Goal: Task Accomplishment & Management: Use online tool/utility

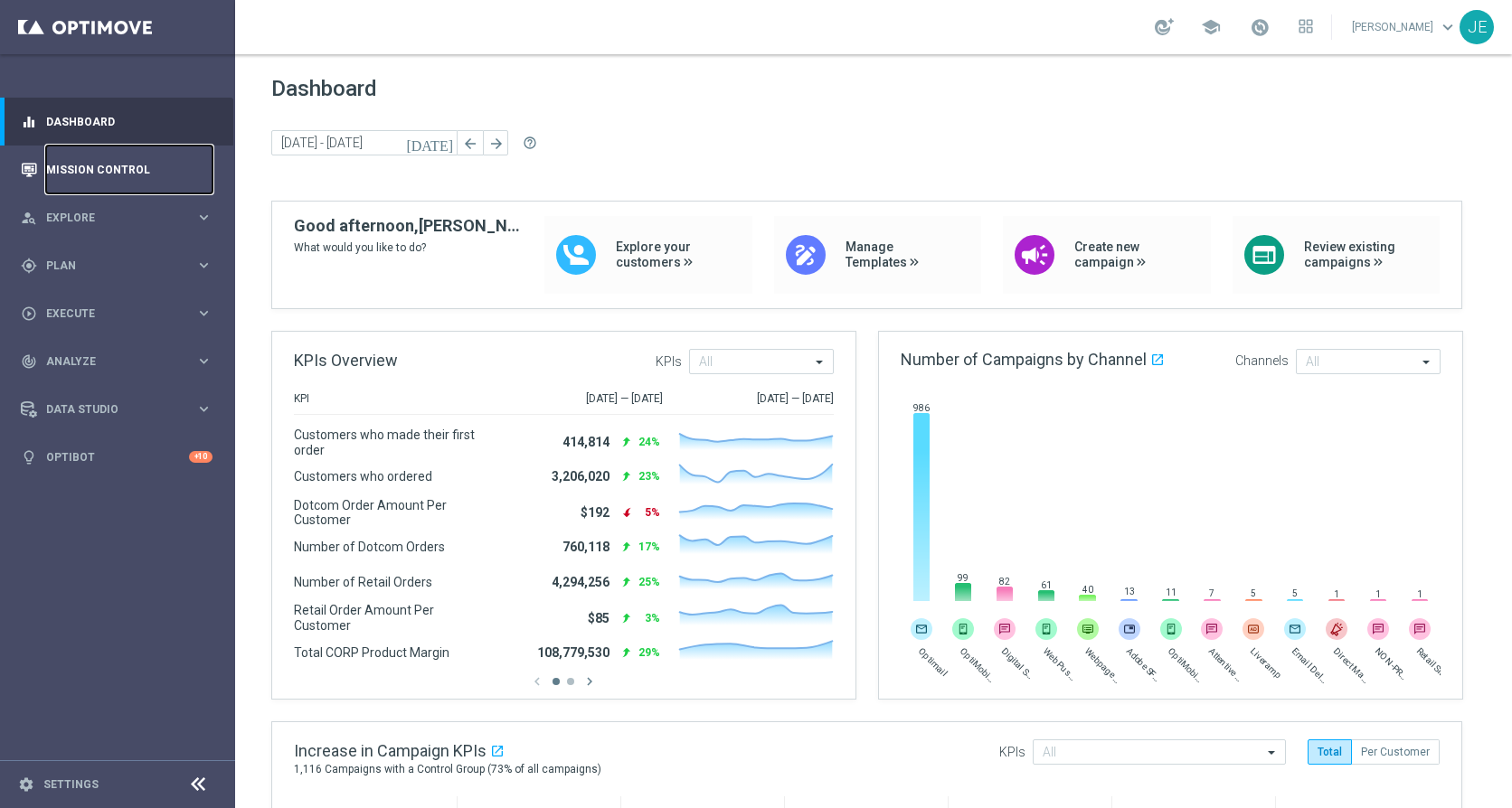
click at [65, 164] on link "Mission Control" at bounding box center [129, 169] width 166 height 48
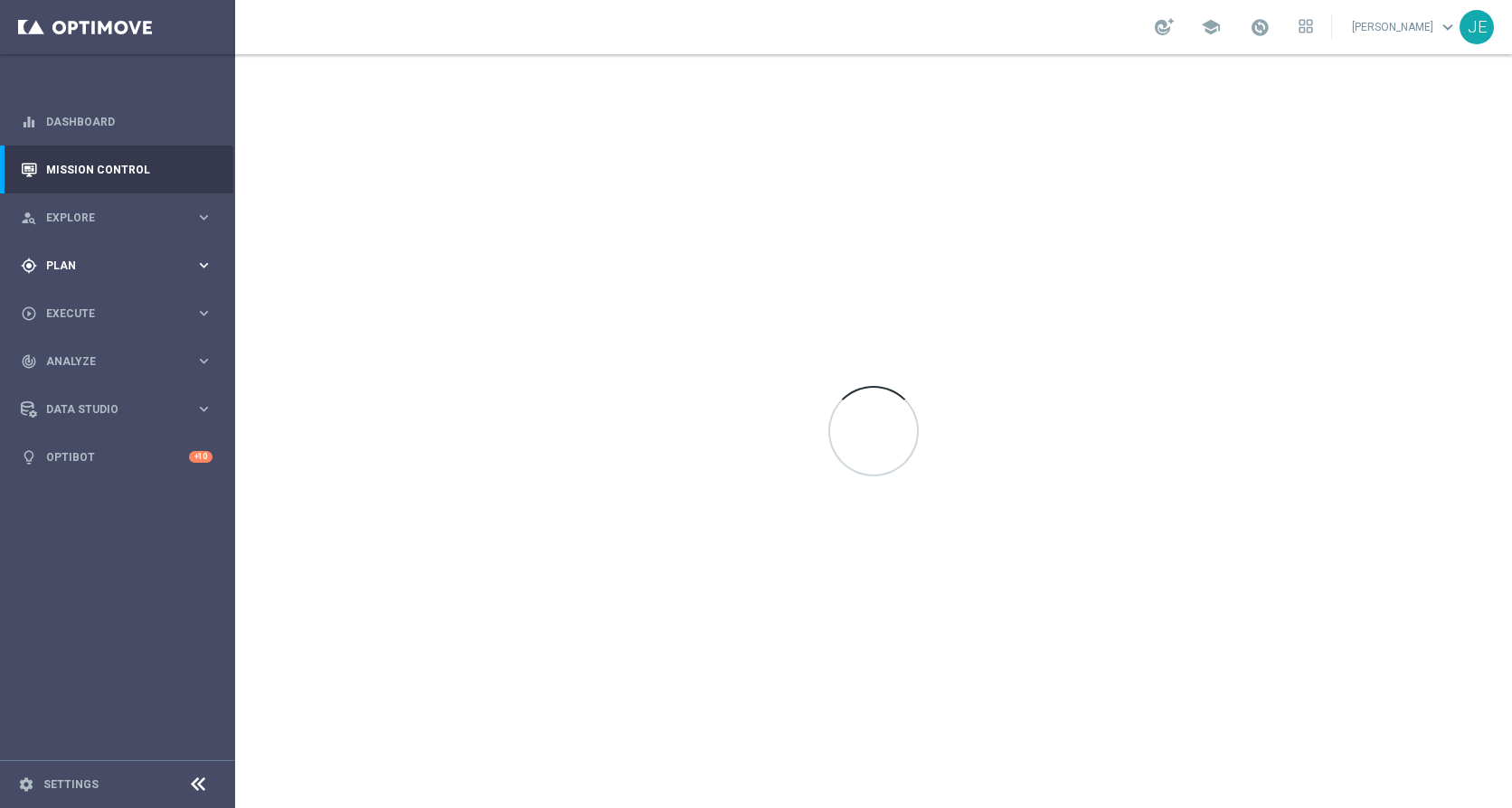
click at [90, 258] on div "gps_fixed Plan" at bounding box center [108, 266] width 175 height 16
click at [75, 294] on div "Target Groups" at bounding box center [140, 303] width 186 height 27
click at [71, 303] on link "Target Groups" at bounding box center [118, 303] width 141 height 14
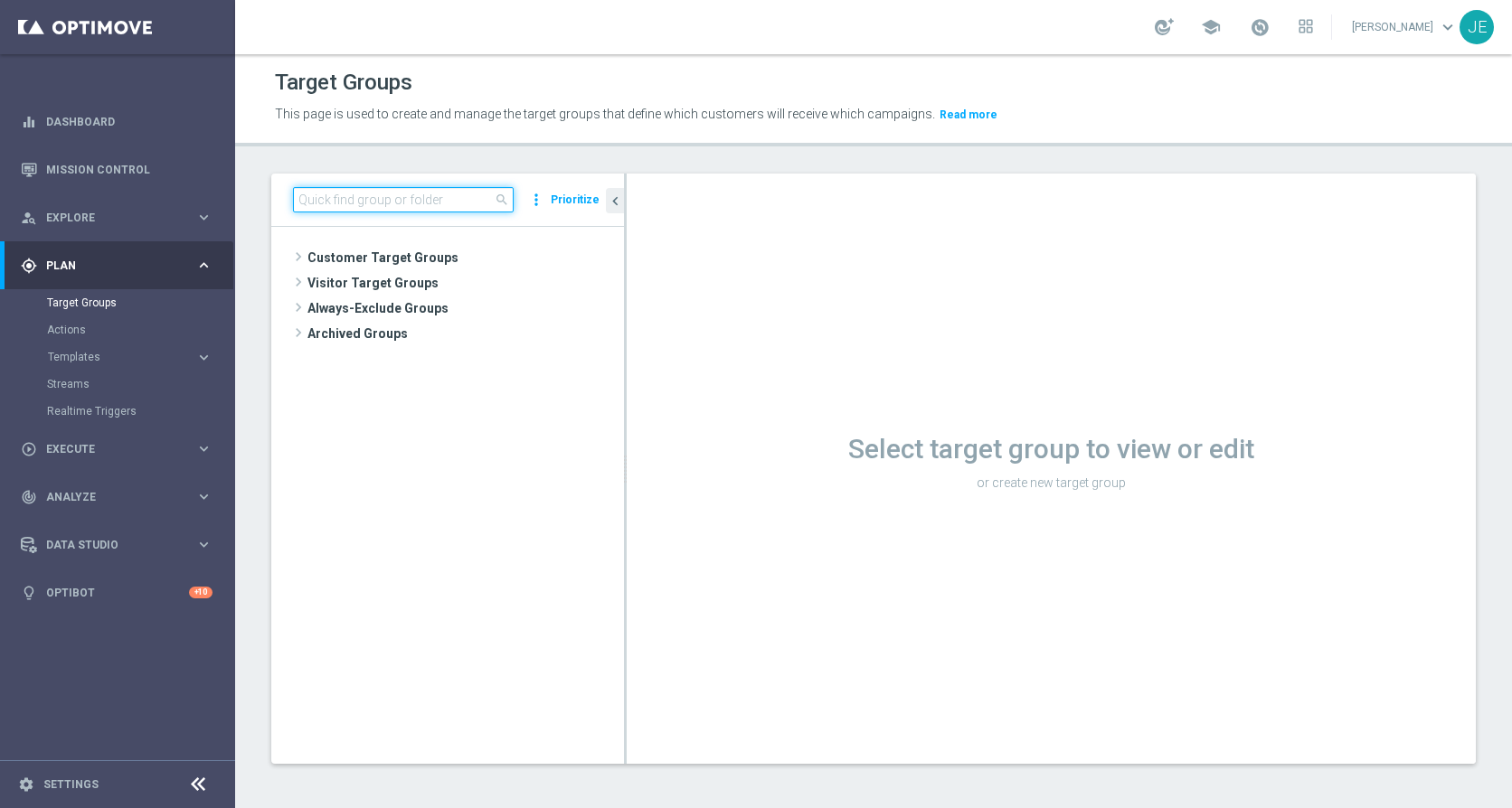
click at [404, 194] on input at bounding box center [404, 200] width 221 height 25
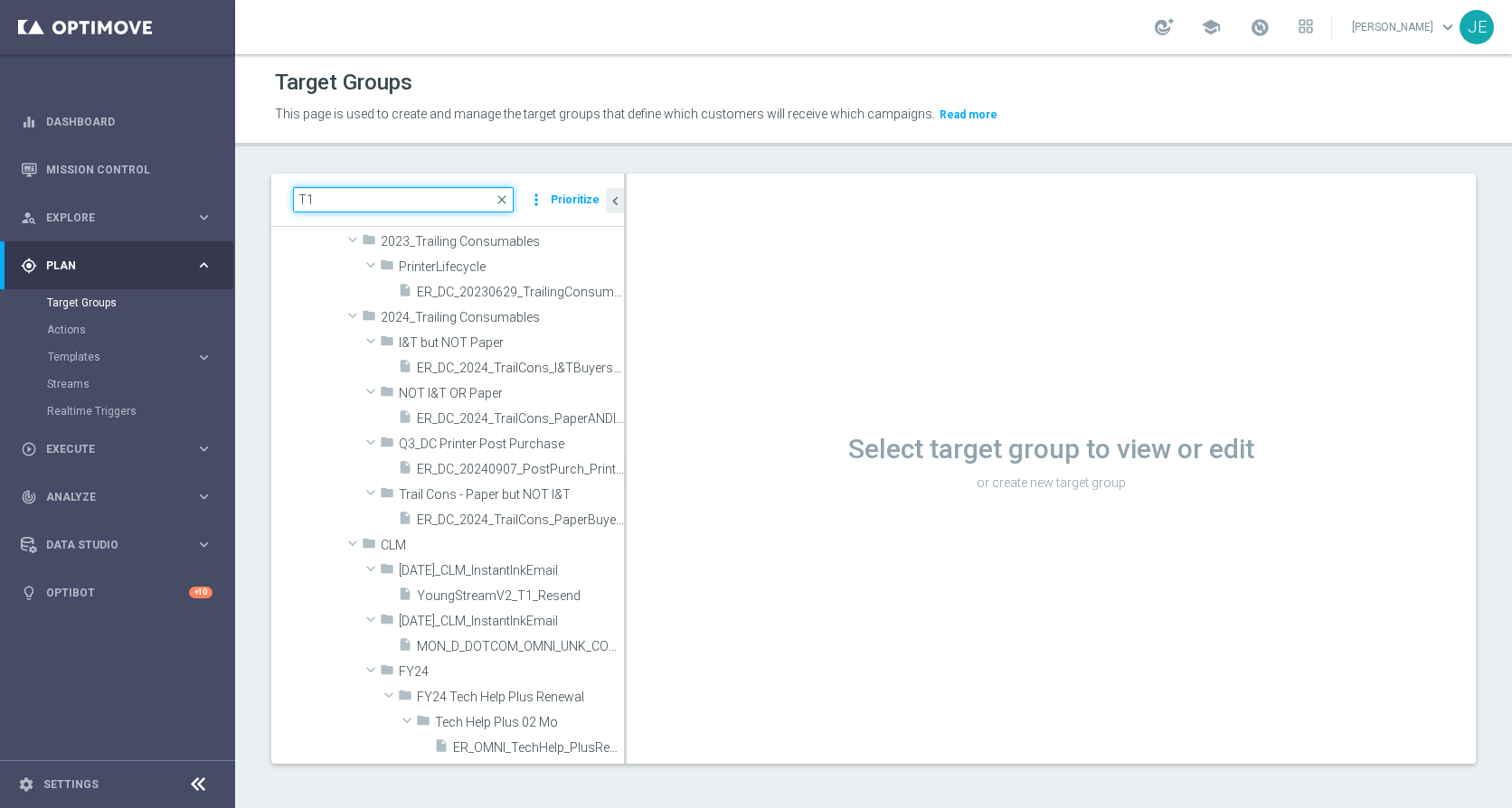
scroll to position [257, 0]
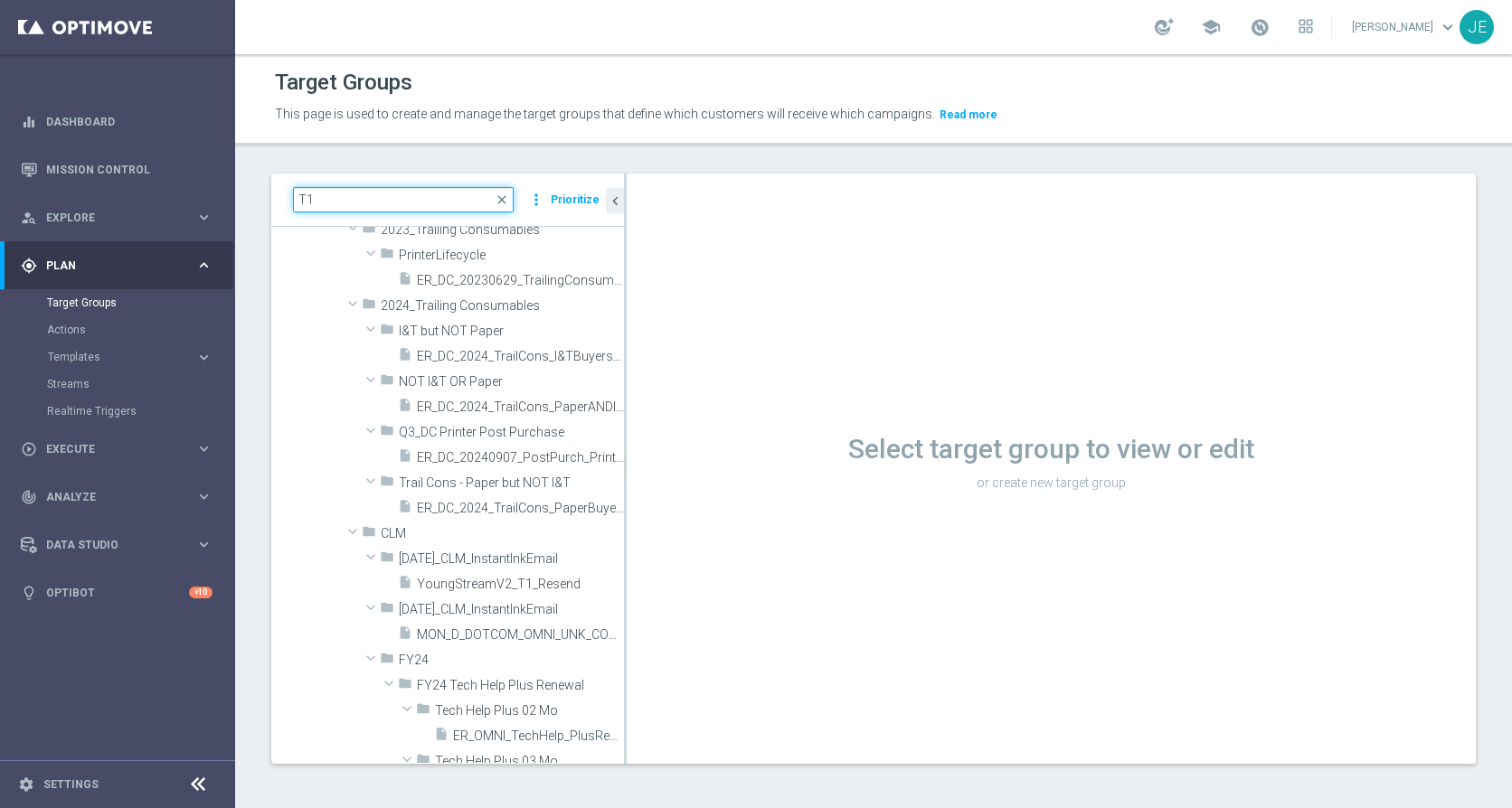
type input "T1"
click at [202, 785] on icon at bounding box center [198, 784] width 22 height 22
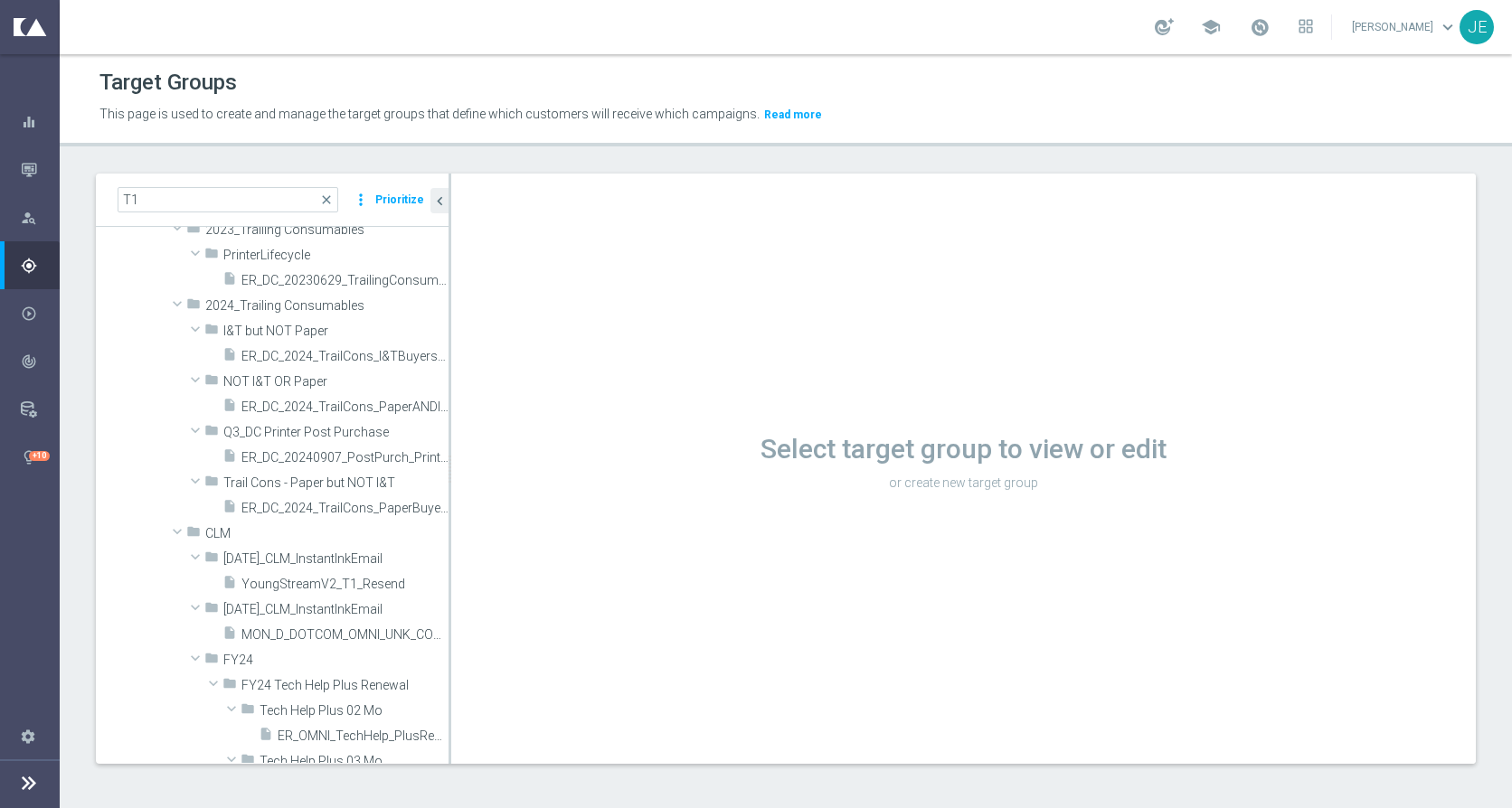
click at [40, 785] on icon at bounding box center [29, 783] width 22 height 22
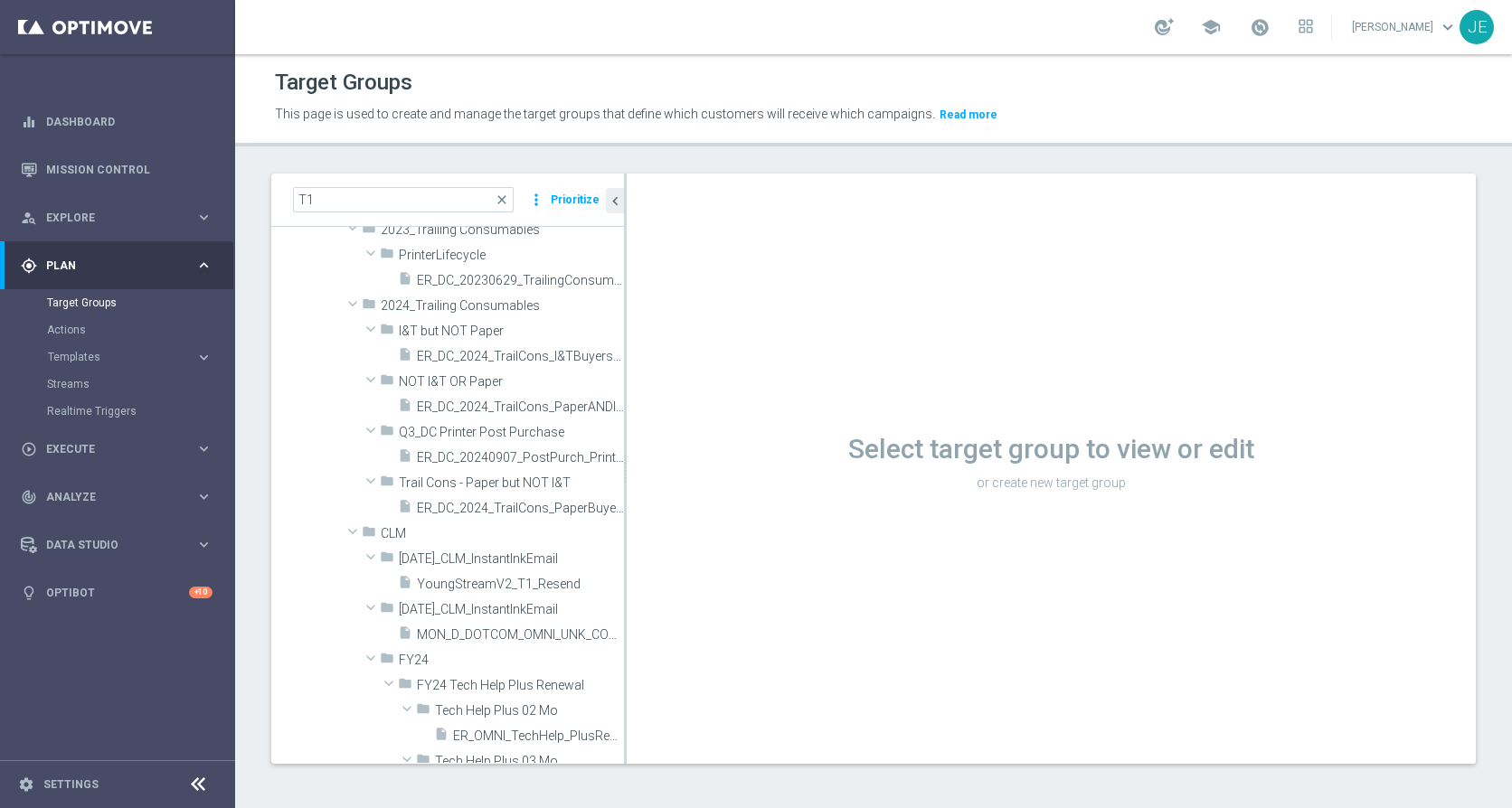
click at [202, 793] on icon at bounding box center [198, 784] width 22 height 22
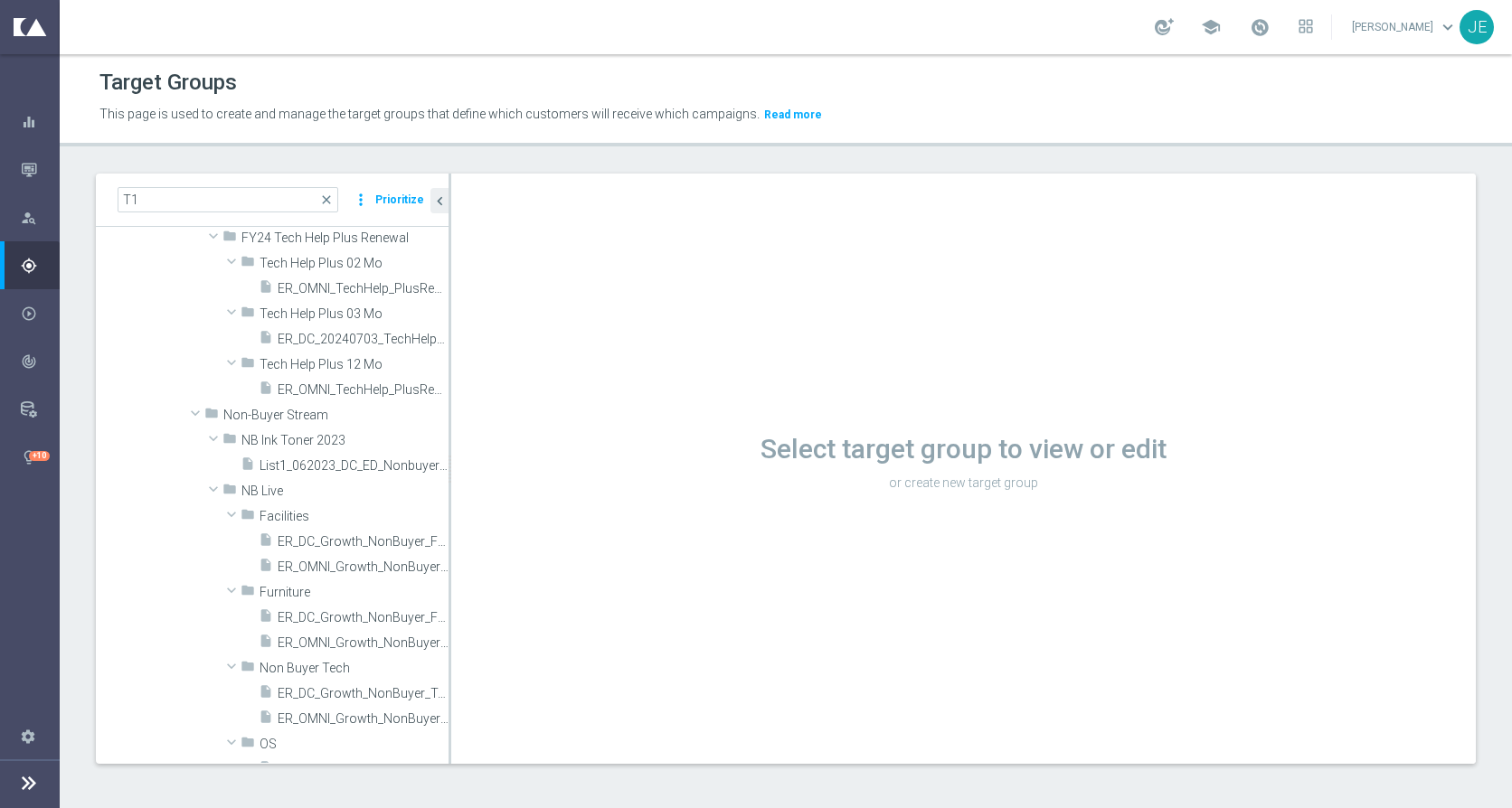
scroll to position [745, 0]
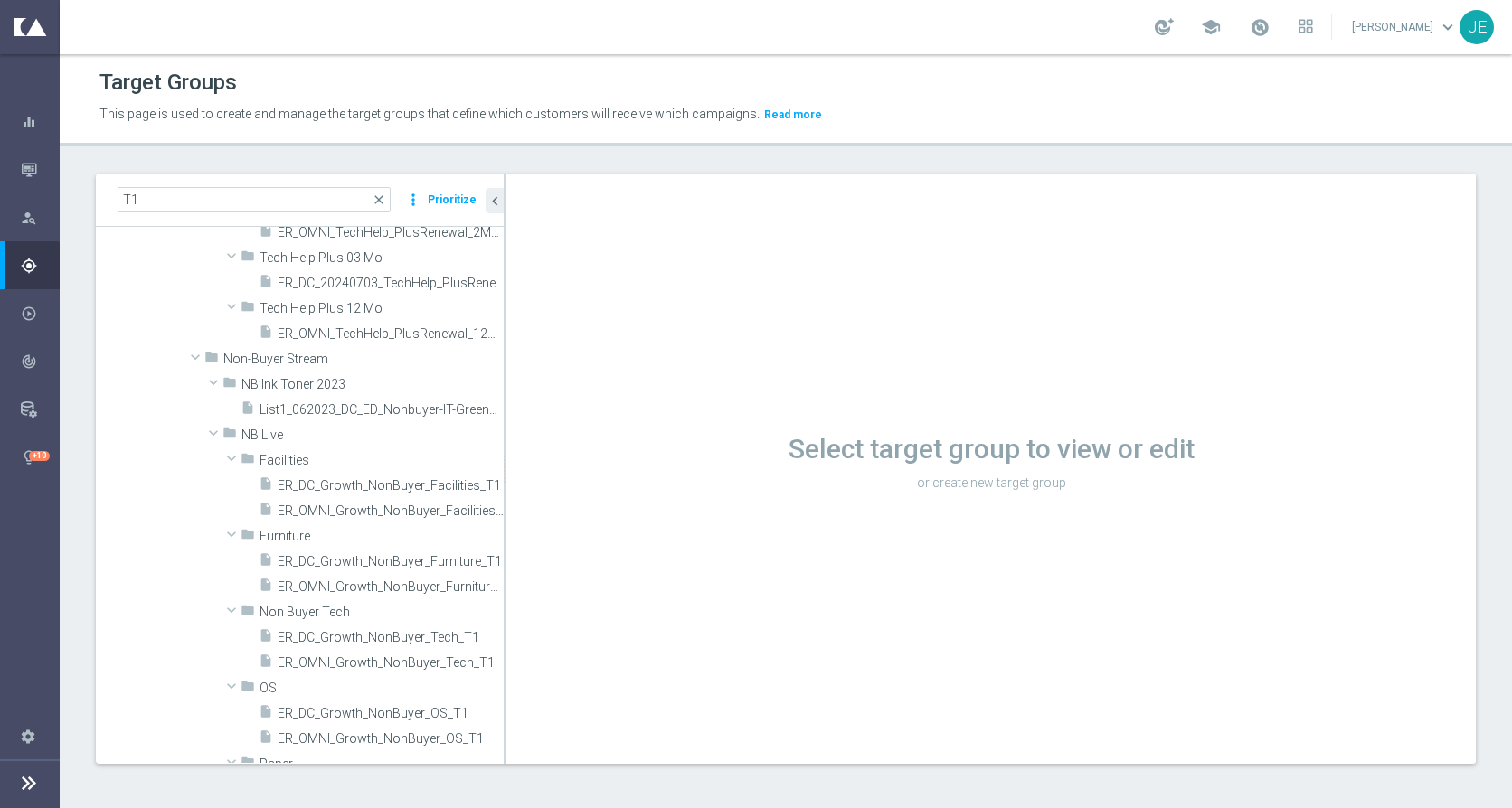
drag, startPoint x: 449, startPoint y: 425, endPoint x: 504, endPoint y: 417, distance: 55.6
click at [504, 417] on div at bounding box center [505, 469] width 3 height 591
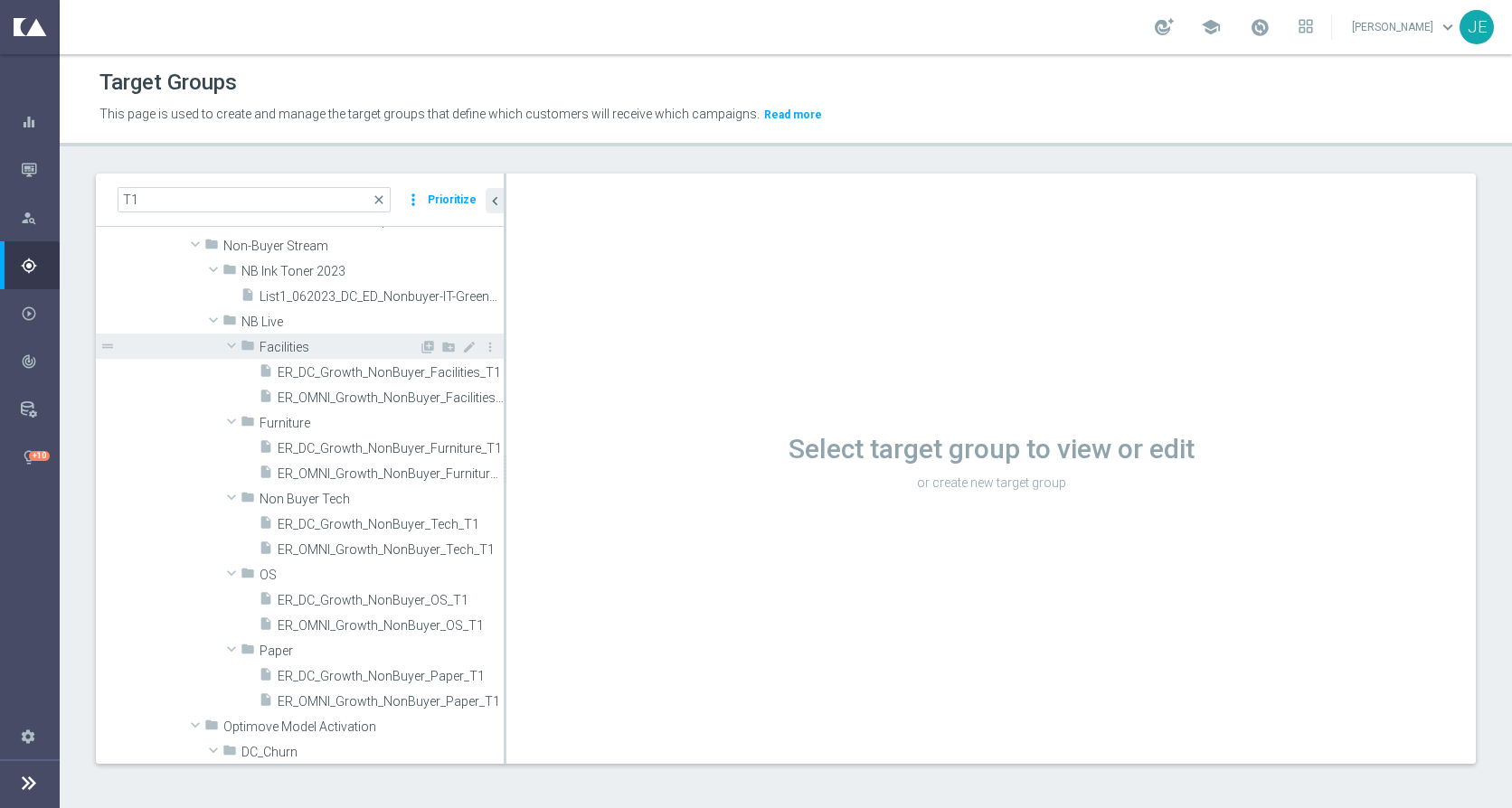
scroll to position [883, 0]
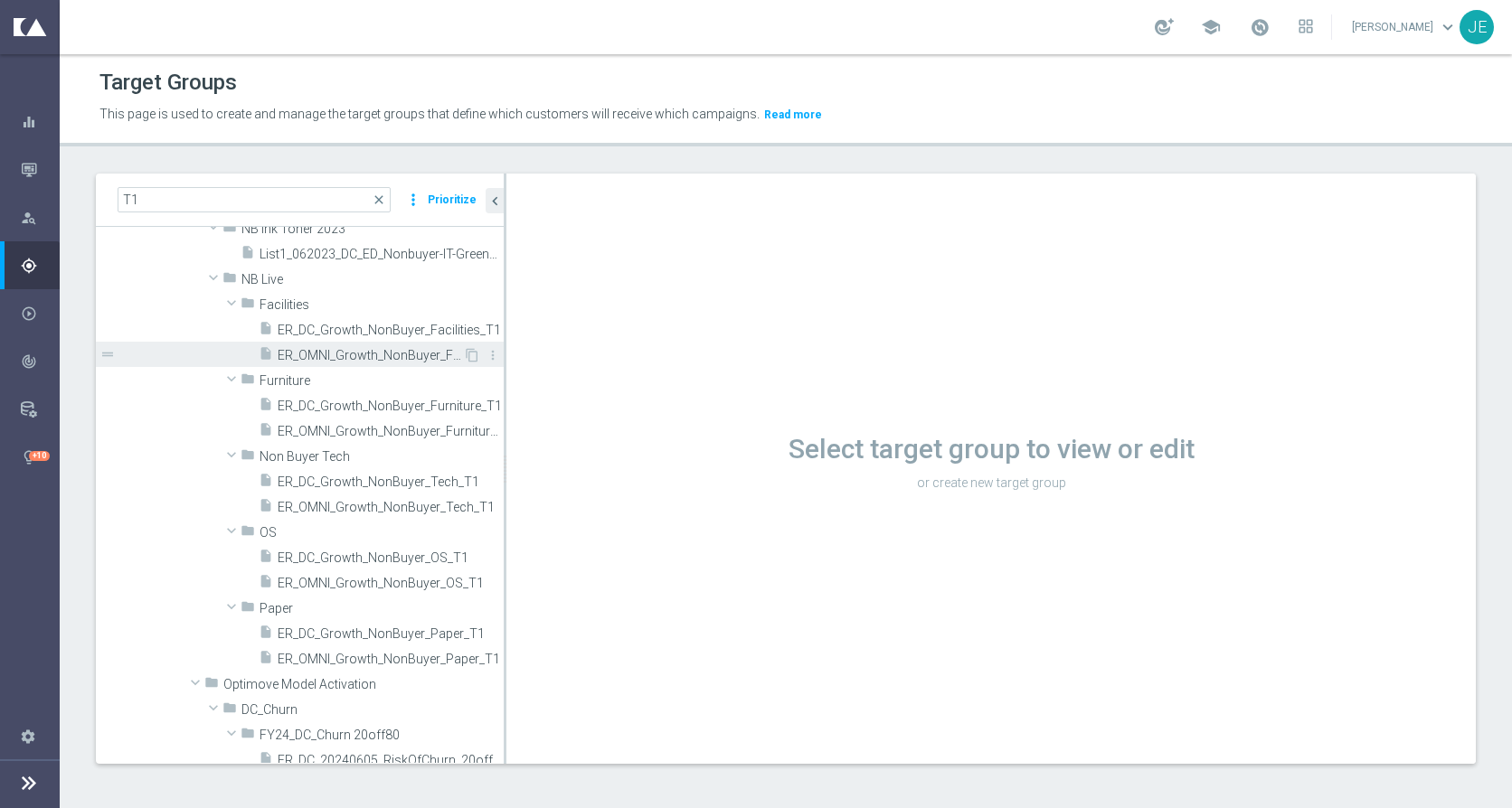
click at [360, 349] on span "ER_OMNI_Growth_NonBuyer_Facilities_T1" at bounding box center [370, 356] width 185 height 15
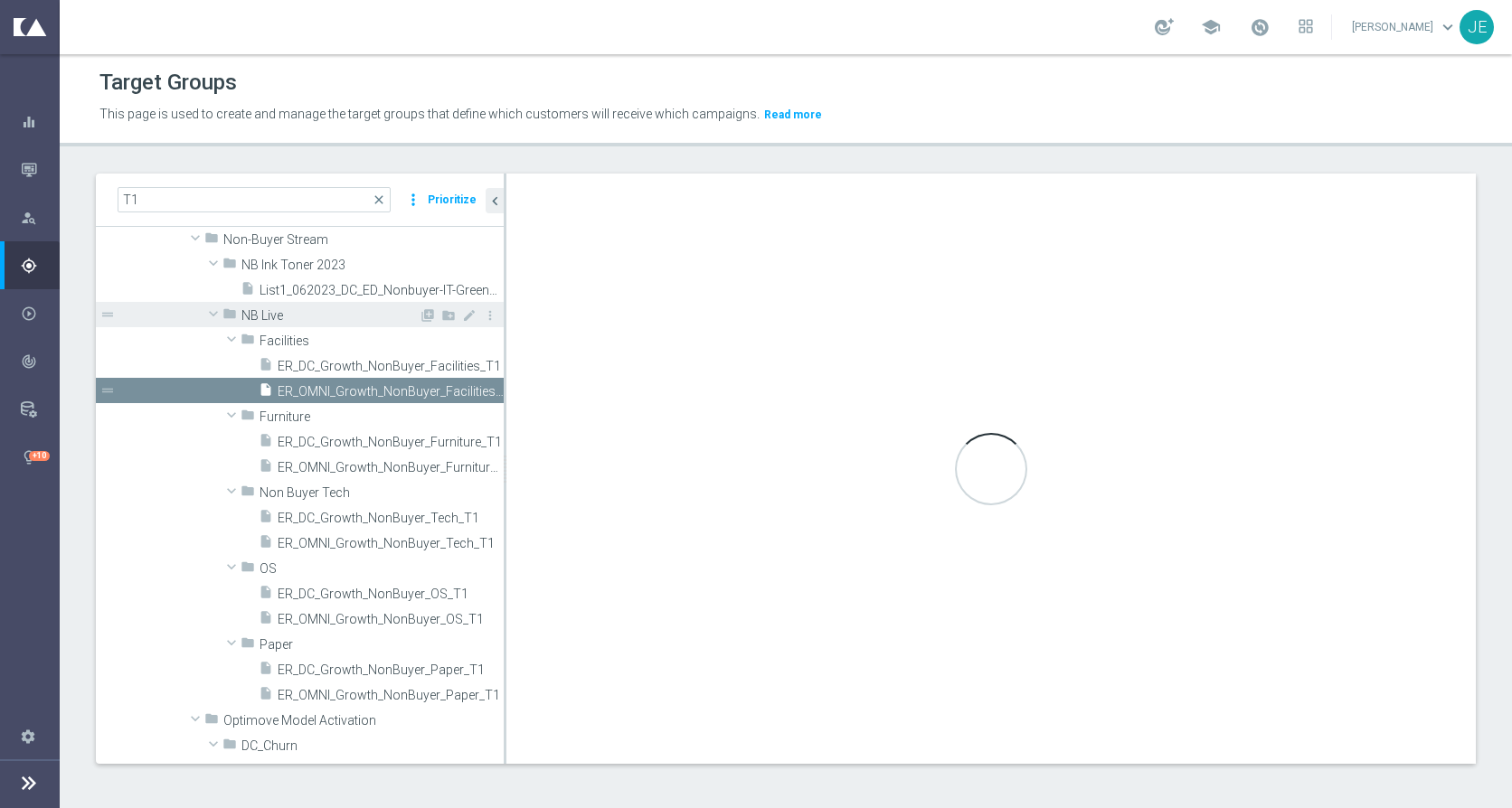
scroll to position [868, 0]
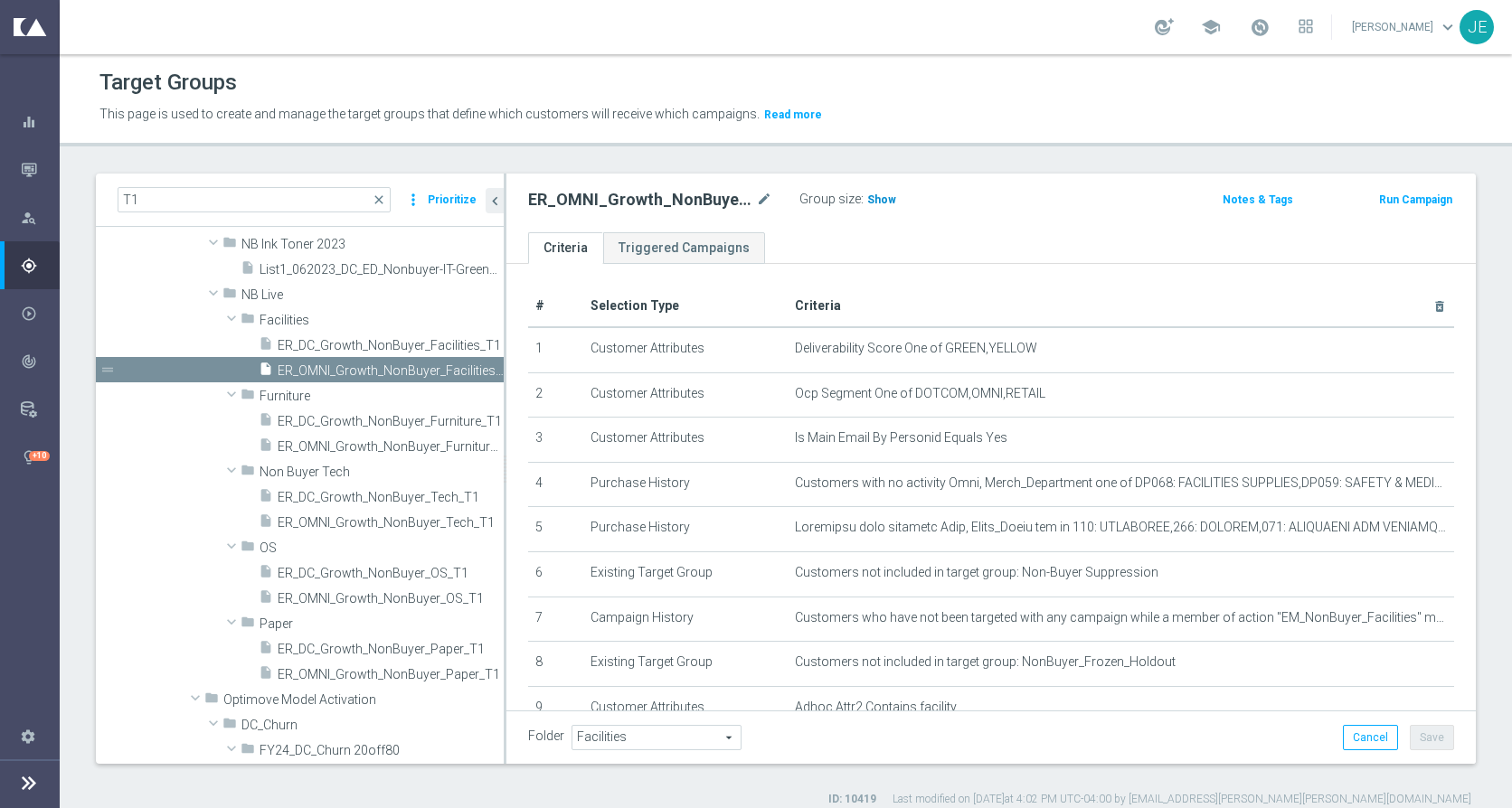
click at [870, 198] on span "Show" at bounding box center [881, 200] width 29 height 13
click at [362, 445] on span "ER_OMNI_Growth_NonBuyer_Furniture_T1" at bounding box center [370, 447] width 185 height 15
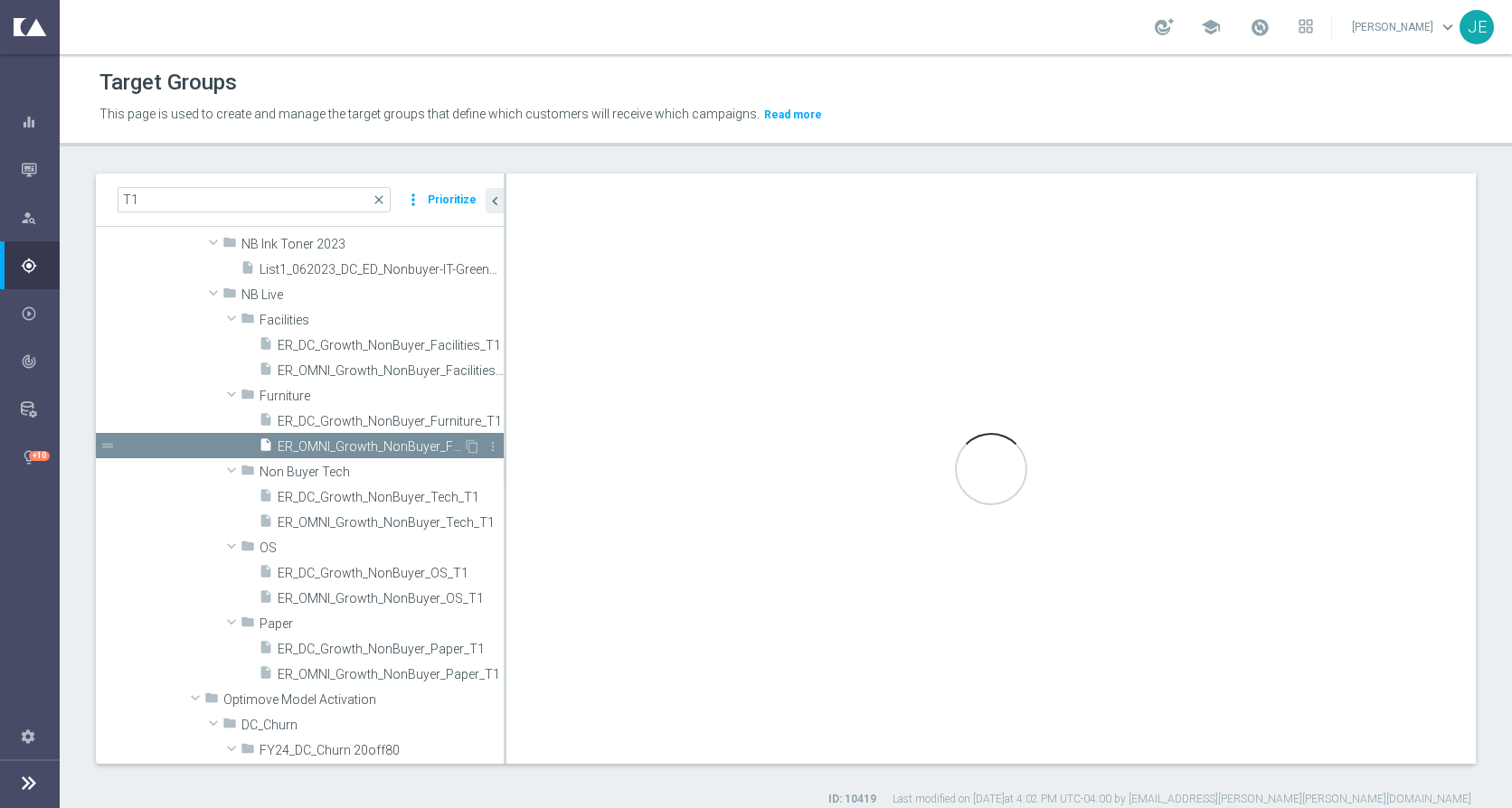
type input "Furniture"
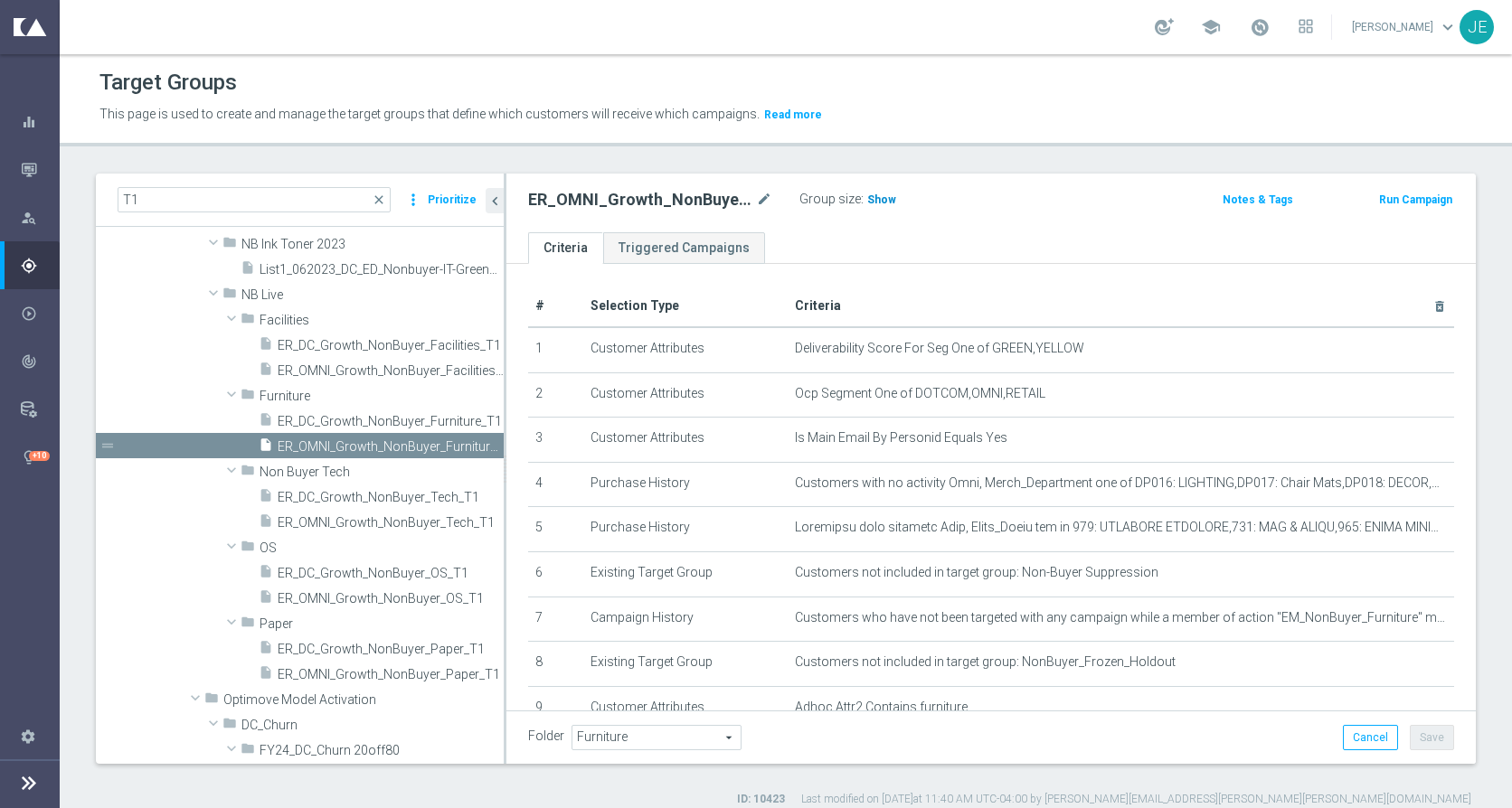
click at [882, 195] on span "Show" at bounding box center [881, 200] width 29 height 13
click at [1401, 88] on div "Target Groups" at bounding box center [785, 82] width 1373 height 35
click at [1096, 242] on ul "Criteria Triggered Campaigns" at bounding box center [991, 248] width 969 height 32
click at [363, 521] on span "ER_OMNI_Growth_NonBuyer_Tech_T1" at bounding box center [370, 523] width 185 height 15
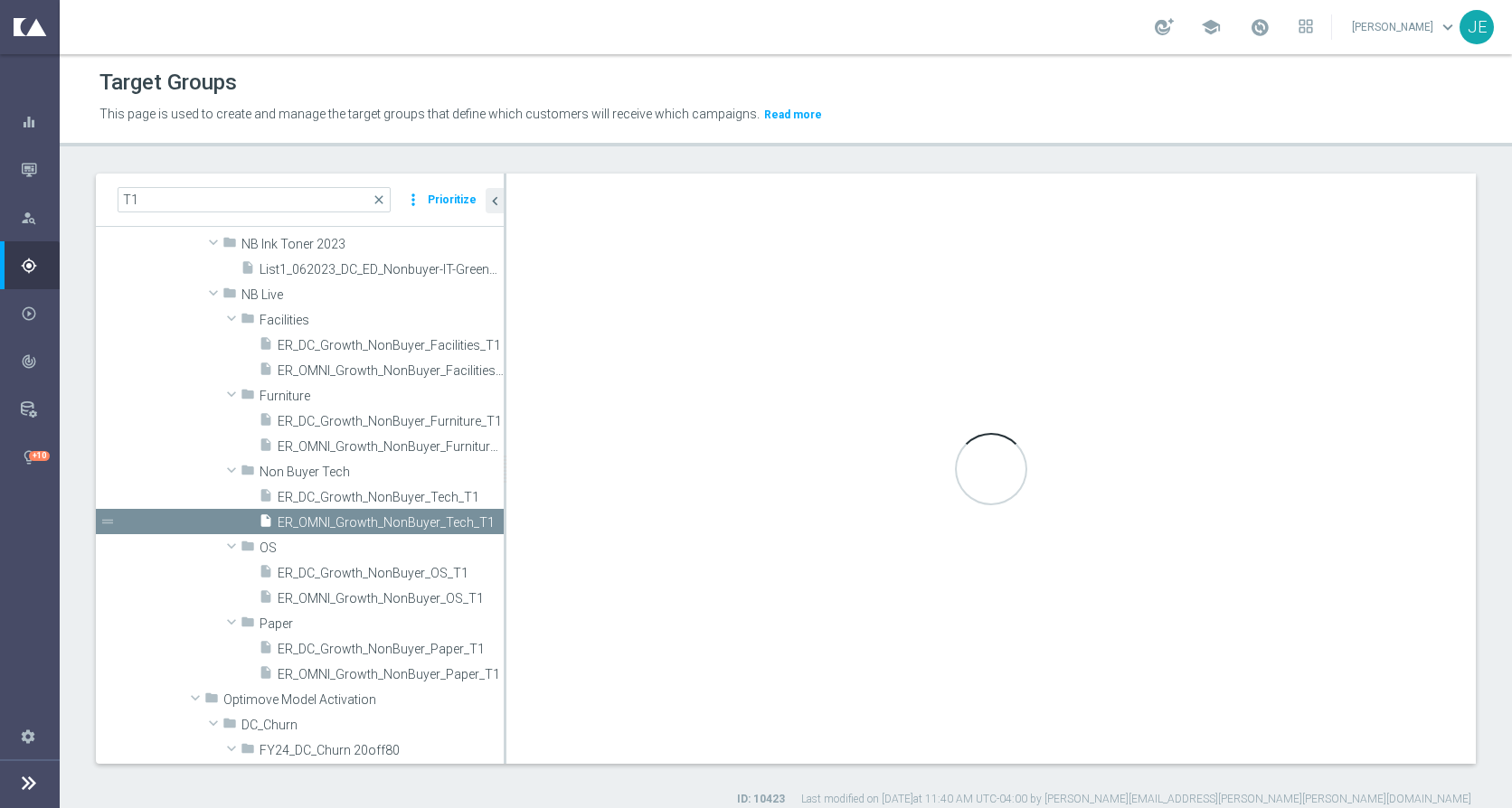
checkbox input "false"
type input "Non Buyer Tech"
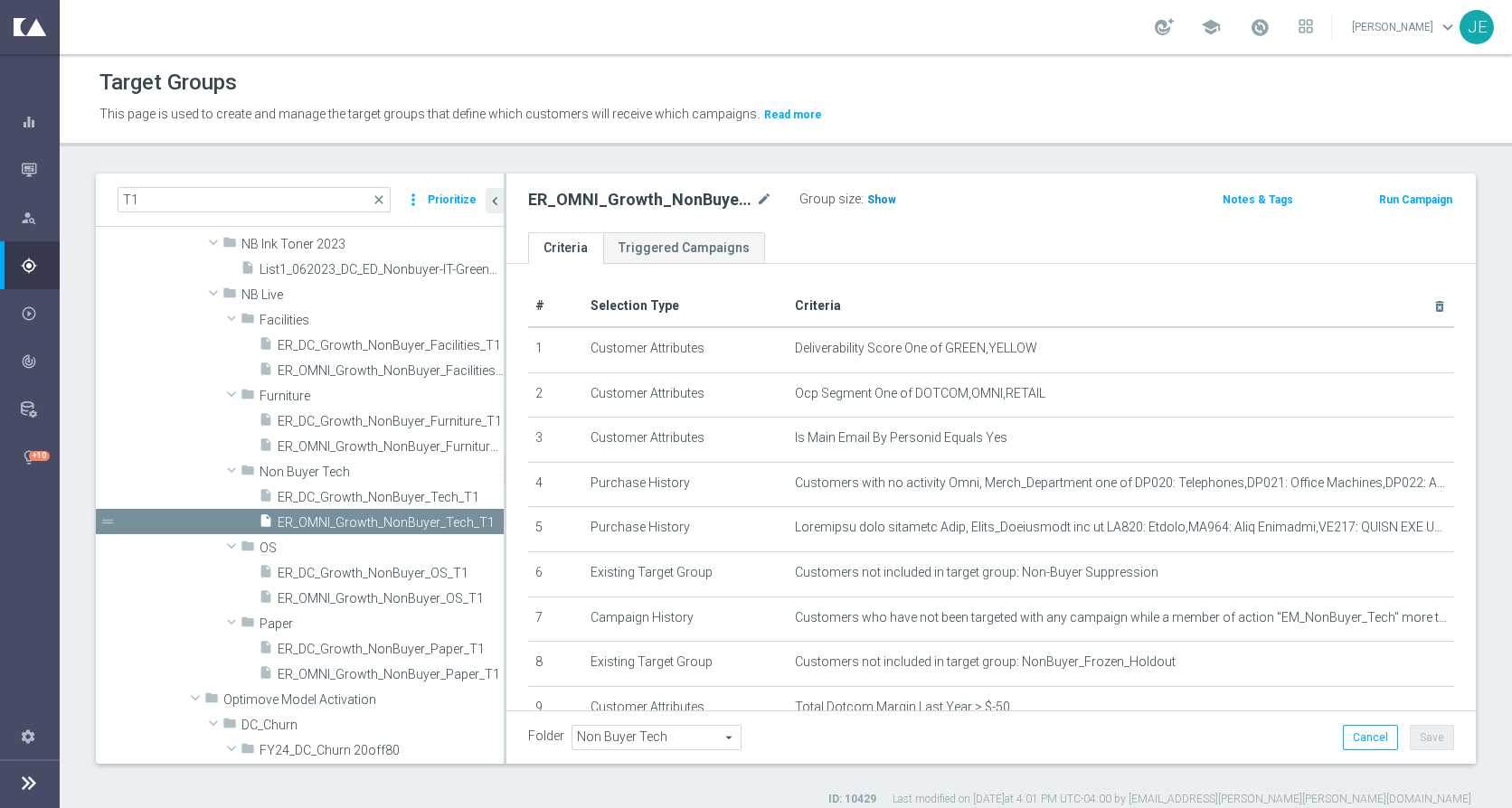
click at [892, 193] on h3 "Show" at bounding box center [881, 200] width 33 height 20
click at [392, 597] on span "ER_OMNI_Growth_NonBuyer_OS_T1" at bounding box center [370, 599] width 185 height 15
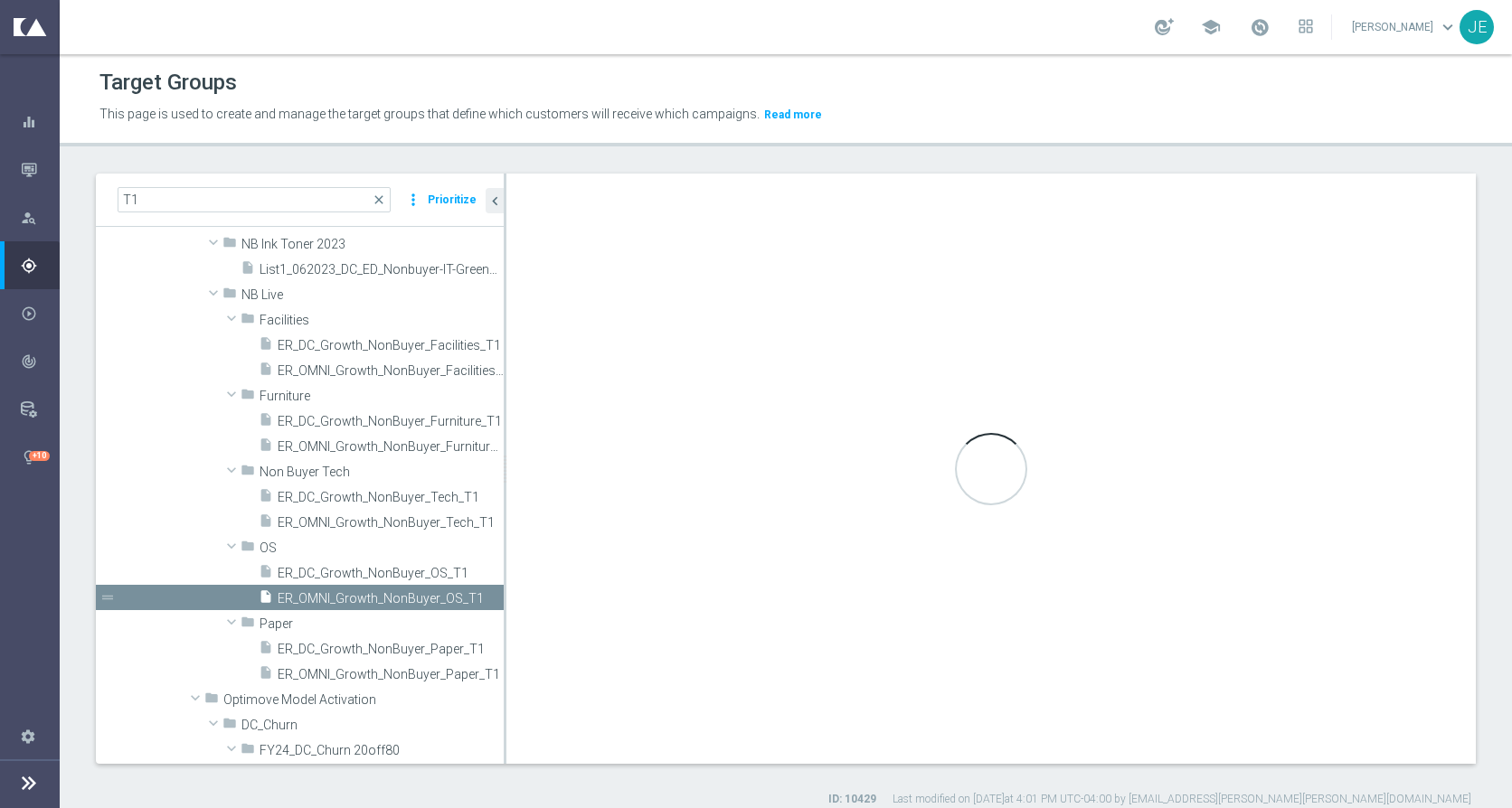
checkbox input "true"
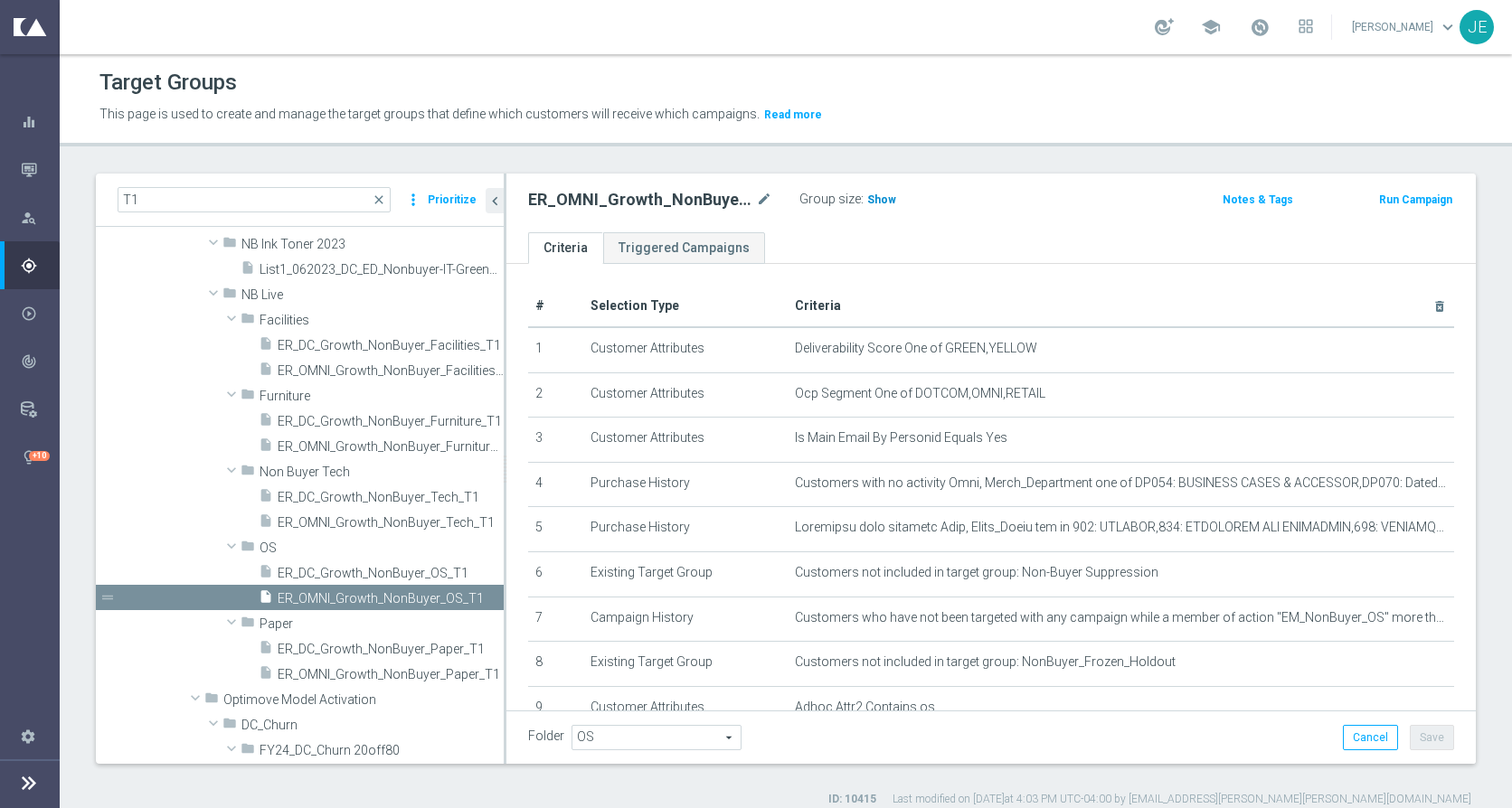
click at [889, 194] on span "Show" at bounding box center [881, 200] width 29 height 13
click at [399, 671] on span "ER_OMNI_Growth_NonBuyer_Paper_T1" at bounding box center [370, 675] width 185 height 15
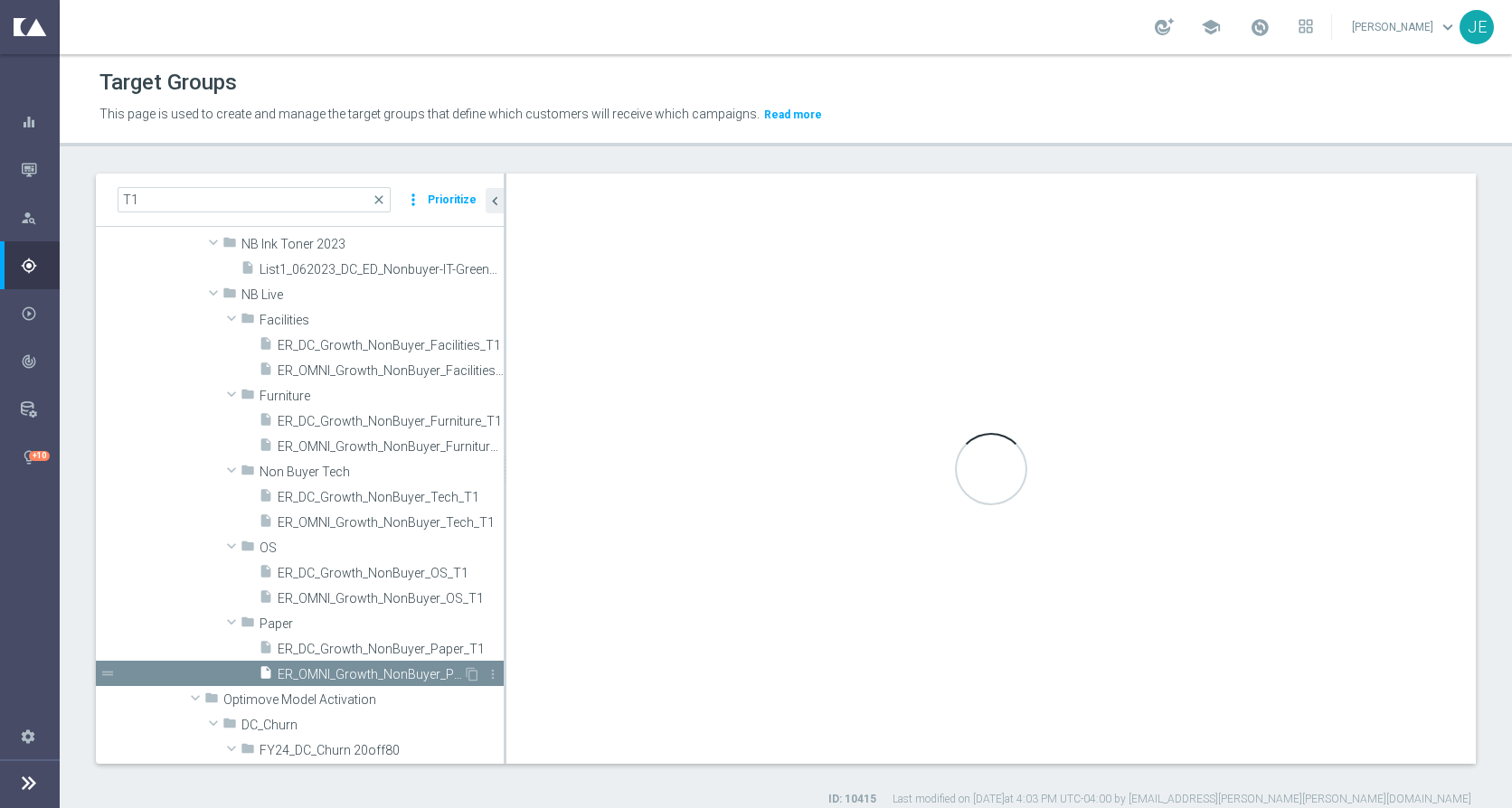
type input "Paper"
type textarea "1 and 2 and ((3 and 4) or 6) and 5 and 7 and 8"
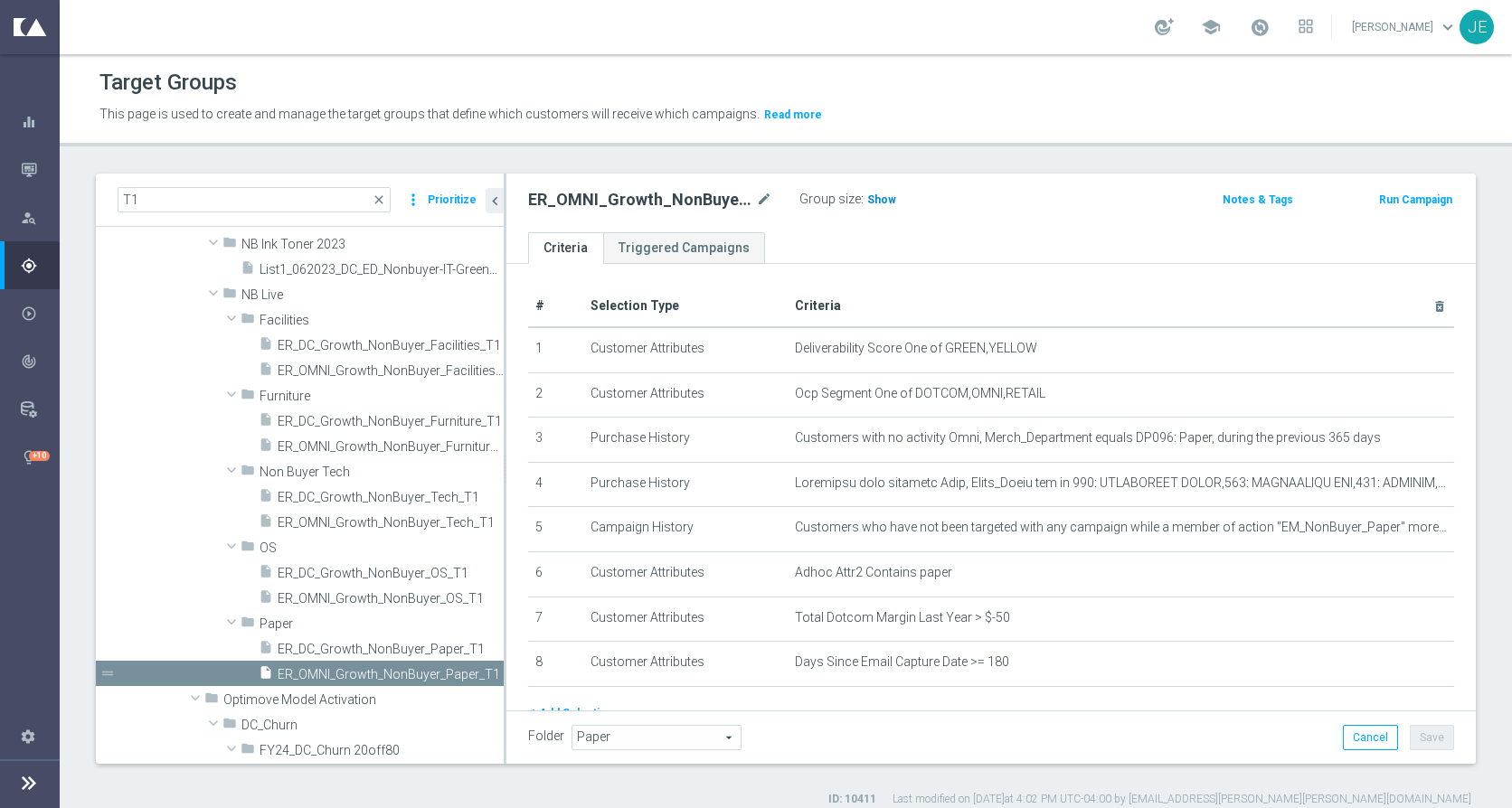
click at [877, 201] on span "Show" at bounding box center [881, 200] width 29 height 13
